Goal: Navigation & Orientation: Go to known website

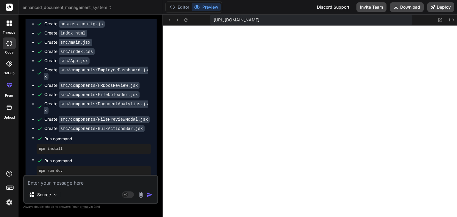
scroll to position [782, 0]
click at [182, 18] on button at bounding box center [185, 19] width 7 height 7
click at [259, 18] on span "[URL][DOMAIN_NAME]" at bounding box center [237, 20] width 46 height 6
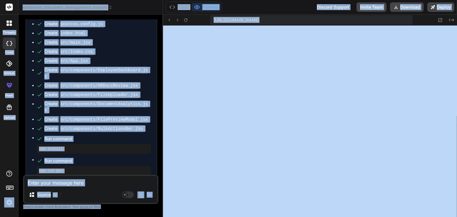
click at [259, 18] on span "[URL][DOMAIN_NAME]" at bounding box center [237, 20] width 46 height 6
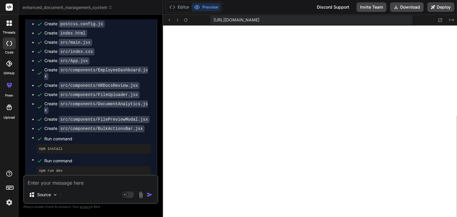
click at [259, 18] on span "[URL][DOMAIN_NAME]" at bounding box center [237, 20] width 46 height 6
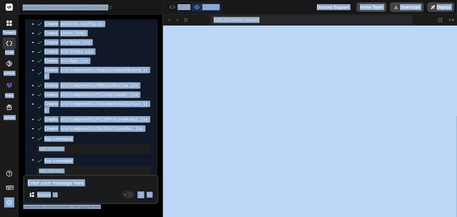
click at [259, 18] on span "[URL][DOMAIN_NAME]" at bounding box center [237, 20] width 46 height 6
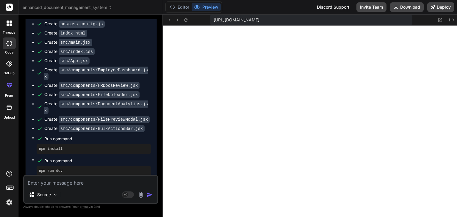
click at [259, 18] on span "[URL][DOMAIN_NAME]" at bounding box center [237, 20] width 46 height 6
click at [413, 18] on div "[URL][DOMAIN_NAME] Created with Pixso." at bounding box center [310, 20] width 294 height 11
drag, startPoint x: 413, startPoint y: 18, endPoint x: 439, endPoint y: 21, distance: 26.7
click at [439, 21] on div "[URL][DOMAIN_NAME] Created with Pixso." at bounding box center [310, 20] width 294 height 11
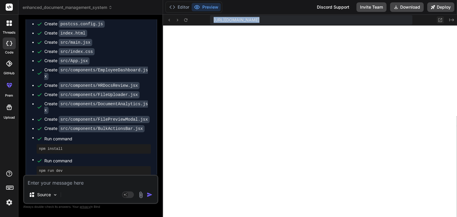
click at [439, 21] on icon at bounding box center [440, 20] width 5 height 5
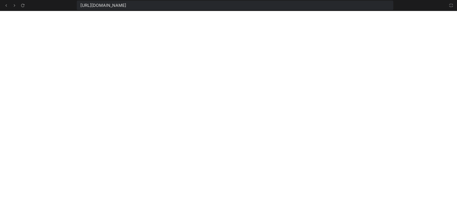
click at [333, 4] on div "[URL][DOMAIN_NAME]" at bounding box center [235, 6] width 317 height 10
drag, startPoint x: 185, startPoint y: 1, endPoint x: 174, endPoint y: 6, distance: 12.0
click at [174, 6] on div "[URL][DOMAIN_NAME]" at bounding box center [235, 6] width 317 height 10
click at [126, 6] on span "[URL][DOMAIN_NAME]" at bounding box center [103, 5] width 46 height 6
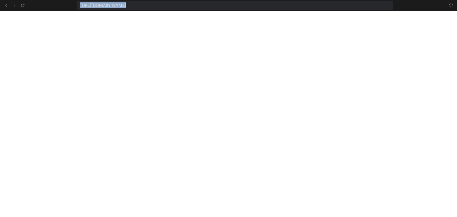
drag, startPoint x: 81, startPoint y: 4, endPoint x: 353, endPoint y: 15, distance: 271.8
copy div "[URL][DOMAIN_NAME]"
click at [452, 3] on icon at bounding box center [451, 5] width 5 height 5
